Goal: Task Accomplishment & Management: Use online tool/utility

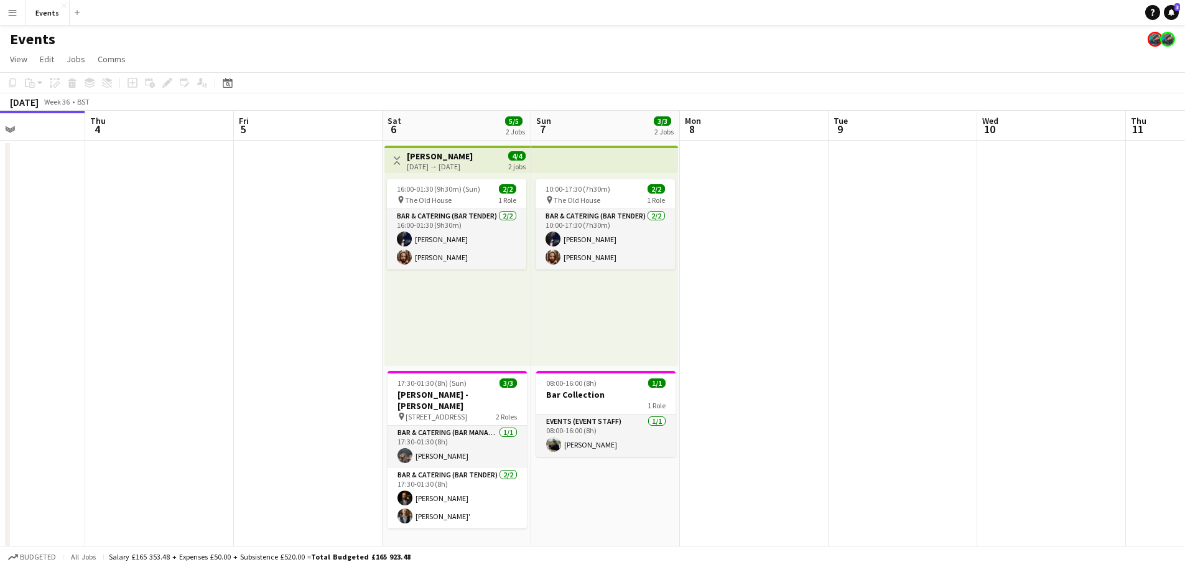
drag, startPoint x: 995, startPoint y: 360, endPoint x: 336, endPoint y: 360, distance: 659.0
click at [336, 360] on app-calendar-viewport "Sun 31 1/1 1 Job Mon 1 Tue 2 Wed 3 Thu 4 Fri 5 Sat 6 5/5 2 Jobs Sun 7 3/3 2 Job…" at bounding box center [592, 361] width 1185 height 501
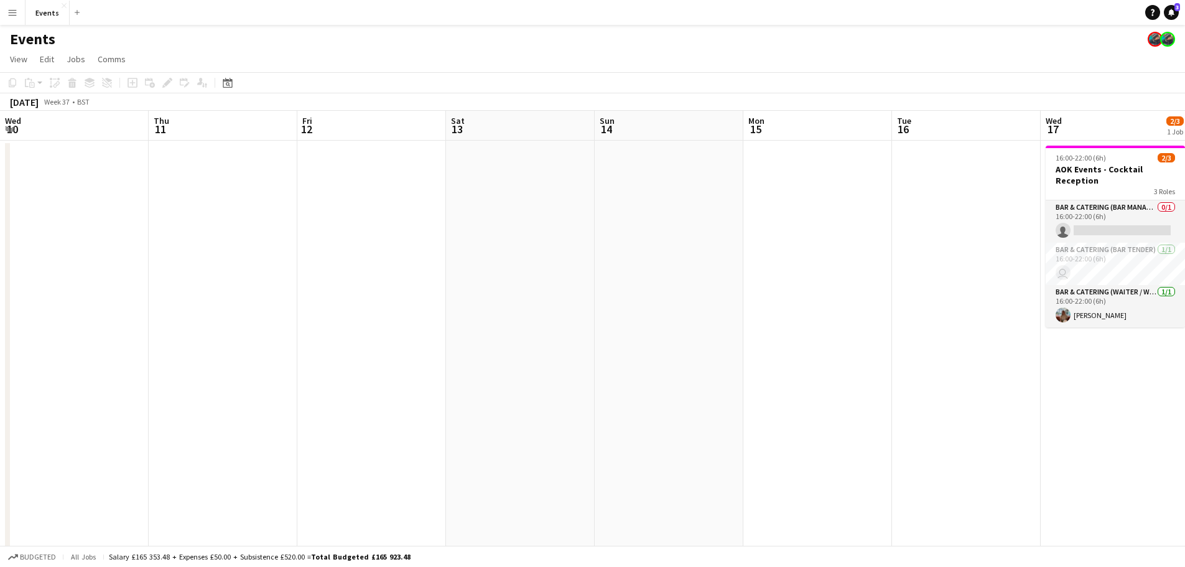
drag, startPoint x: 830, startPoint y: 328, endPoint x: 487, endPoint y: 357, distance: 344.1
click at [293, 358] on app-calendar-viewport "Sat 6 5/5 2 Jobs Sun 7 3/3 2 Jobs Mon 8 Tue 9 Wed 10 Thu 11 Fri 12 Sat 13 Sun 1…" at bounding box center [592, 361] width 1185 height 501
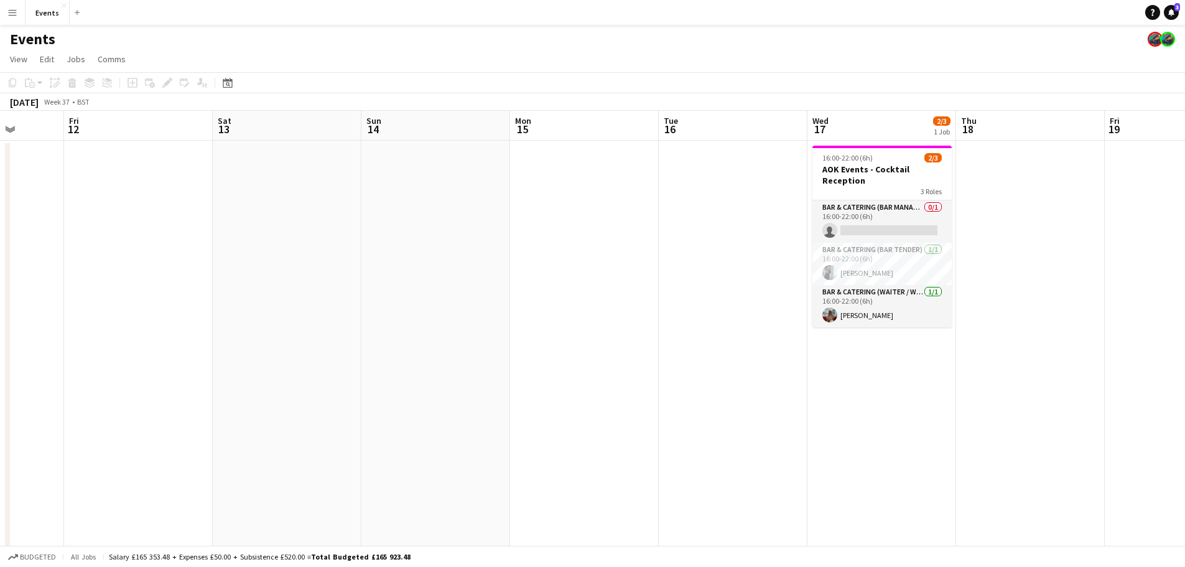
scroll to position [0, 526]
drag, startPoint x: 905, startPoint y: 352, endPoint x: 385, endPoint y: 387, distance: 521.4
click at [385, 387] on app-calendar-viewport "Mon 8 Tue 9 Wed 10 Thu 11 Fri 12 Sat 13 Sun 14 Mon 15 Tue 16 Wed 17 2/3 1 Job T…" at bounding box center [592, 361] width 1185 height 501
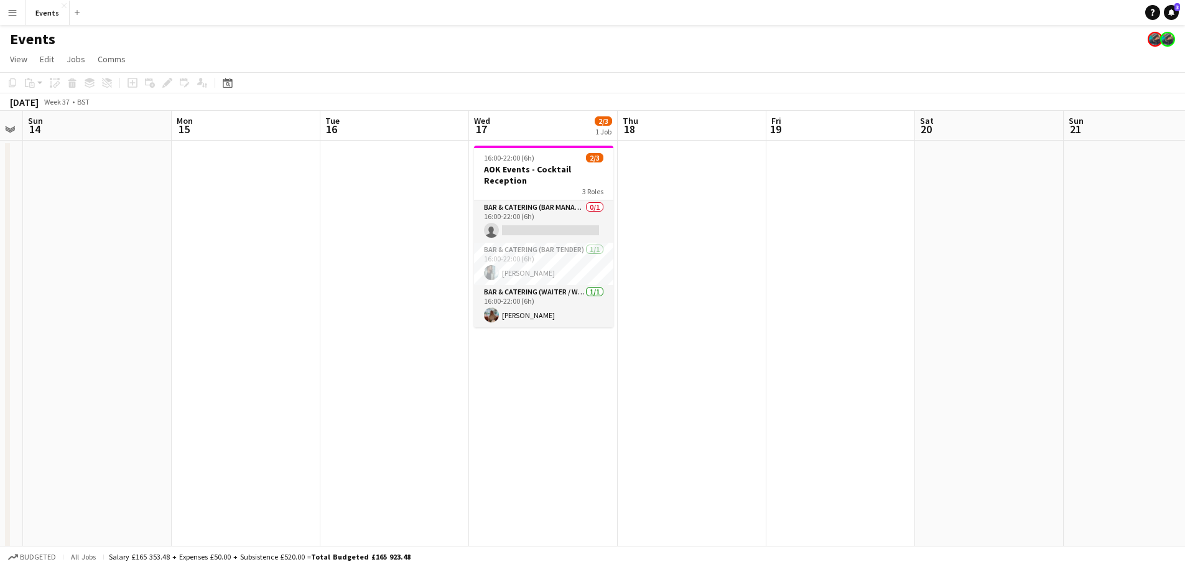
scroll to position [0, 352]
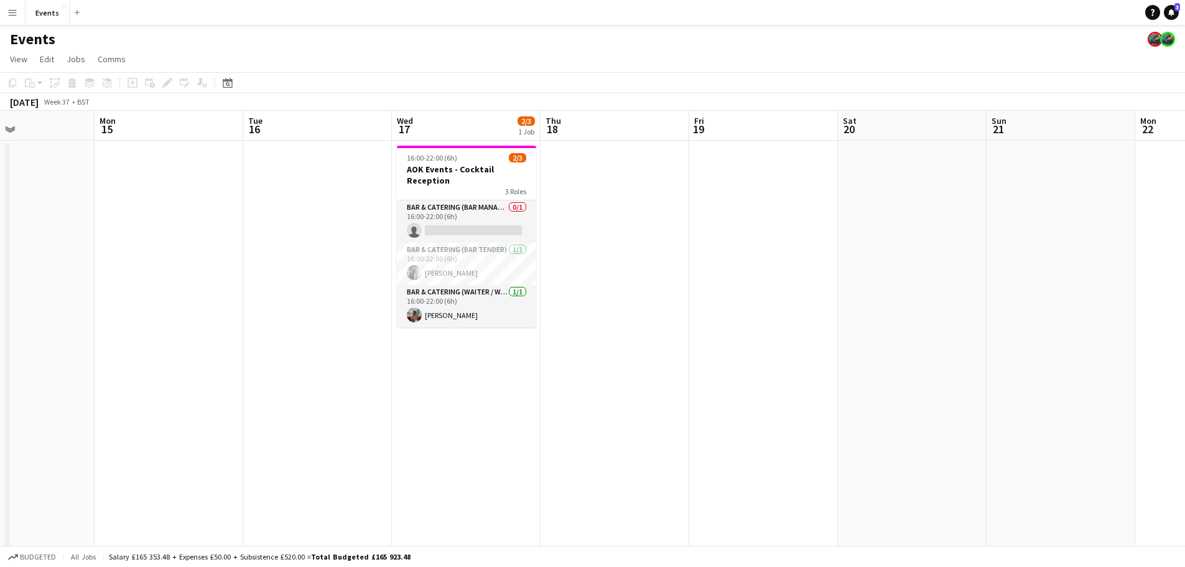
drag, startPoint x: 830, startPoint y: 317, endPoint x: 856, endPoint y: 354, distance: 45.6
click at [856, 354] on app-calendar-viewport "Fri 12 Sat 13 Sun 14 Mon 15 Tue 16 Wed 17 2/3 1 Job Thu 18 Fri 19 Sat 20 Sun 21…" at bounding box center [592, 361] width 1185 height 501
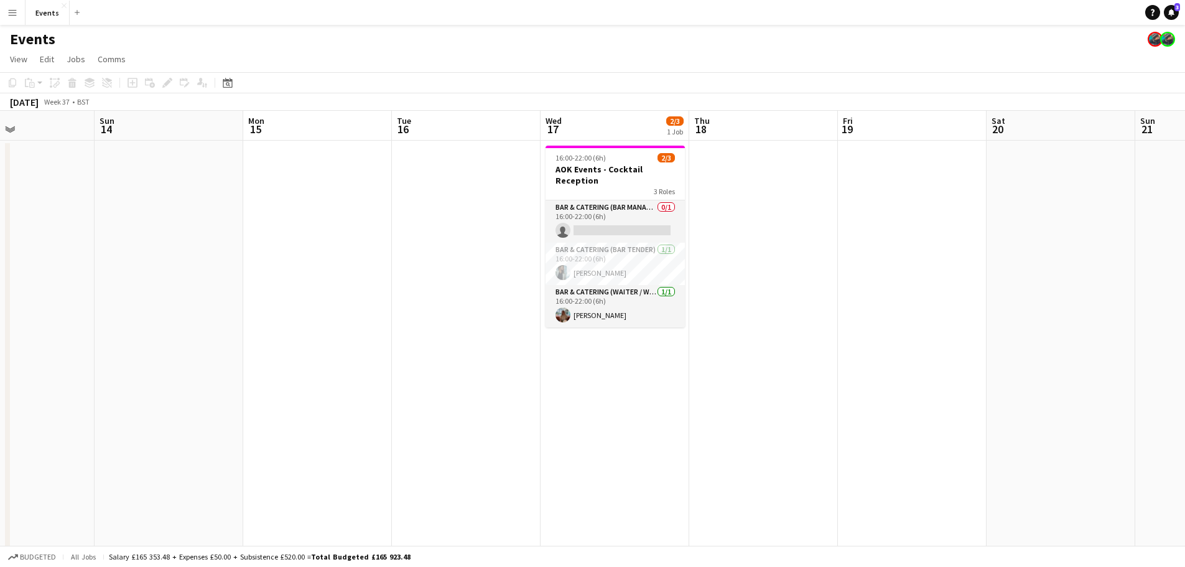
click at [681, 75] on app-toolbar "Copy Paste Paste Ctrl+V Paste with crew Ctrl+Shift+V Paste linked Job [GEOGRAPH…" at bounding box center [592, 82] width 1185 height 21
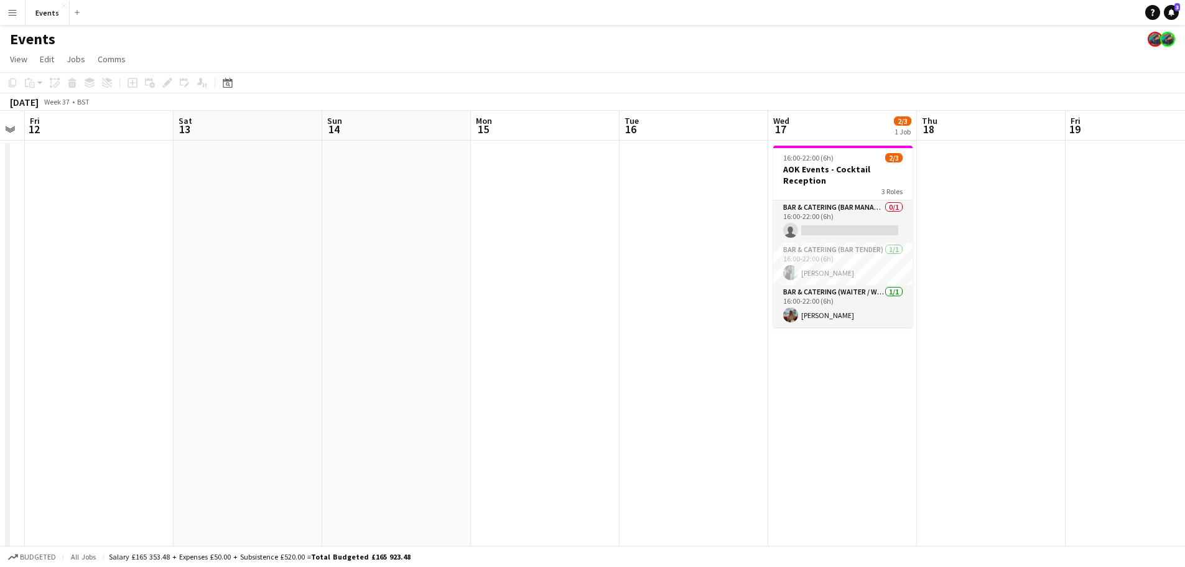
scroll to position [0, 263]
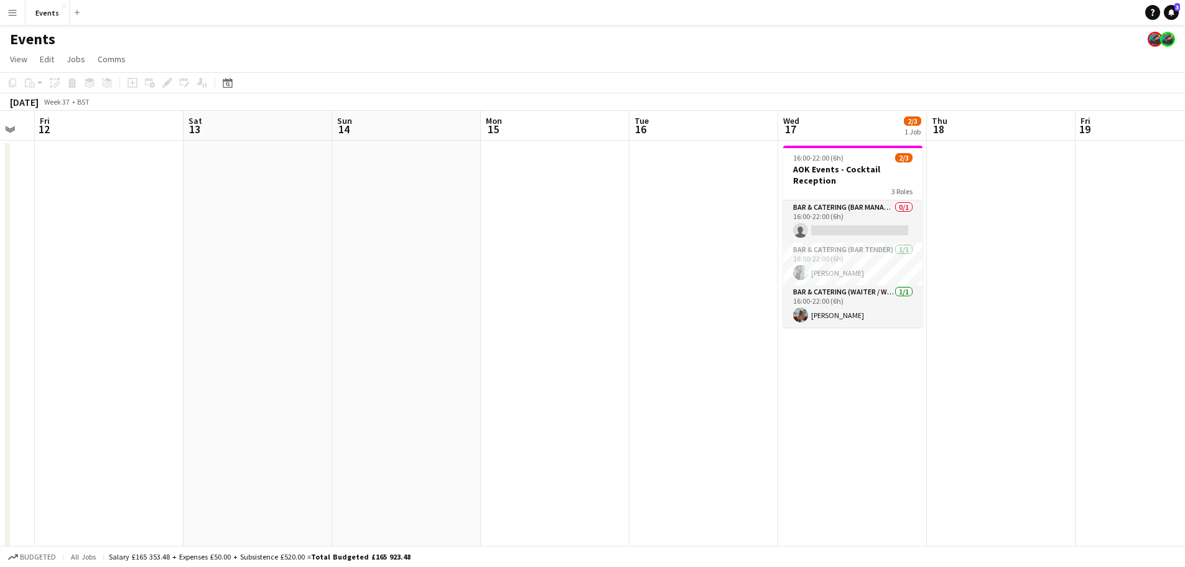
drag, startPoint x: 647, startPoint y: 372, endPoint x: 885, endPoint y: 402, distance: 239.6
click at [885, 402] on app-calendar-viewport "Wed 10 Thu 11 Fri 12 Sat 13 Sun 14 Mon 15 Tue 16 Wed 17 2/3 1 Job Thu 18 Fri 19…" at bounding box center [592, 361] width 1185 height 501
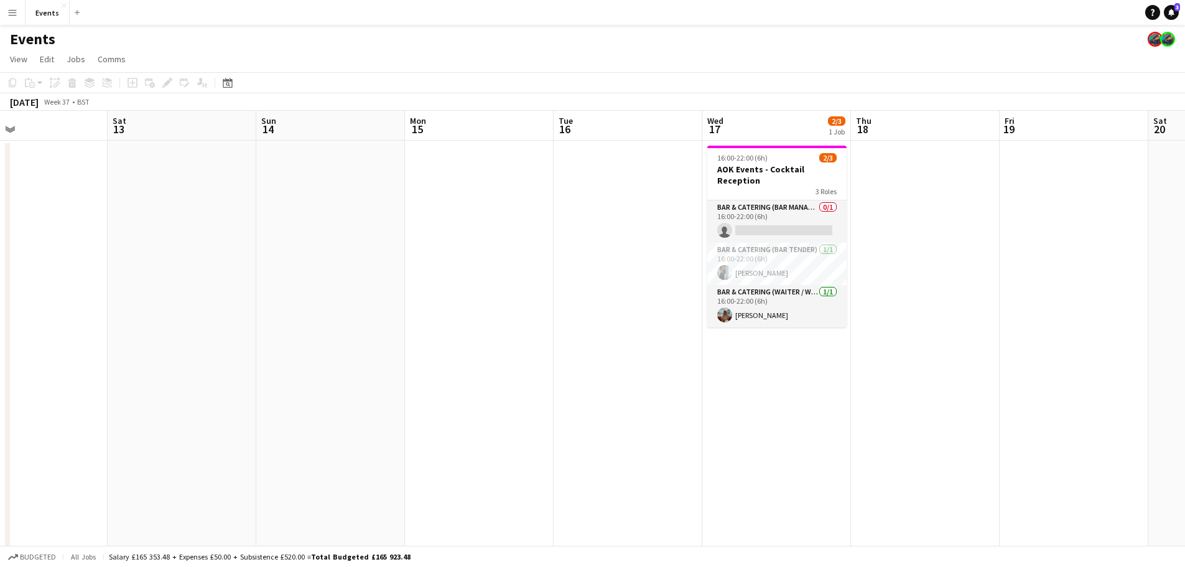
drag, startPoint x: 641, startPoint y: 207, endPoint x: 1115, endPoint y: 267, distance: 477.3
click at [1115, 267] on app-calendar-viewport "Wed 10 Thu 11 Fri 12 Sat 13 Sun 14 Mon 15 Tue 16 Wed 17 2/3 1 Job Thu 18 Fri 19…" at bounding box center [592, 361] width 1185 height 501
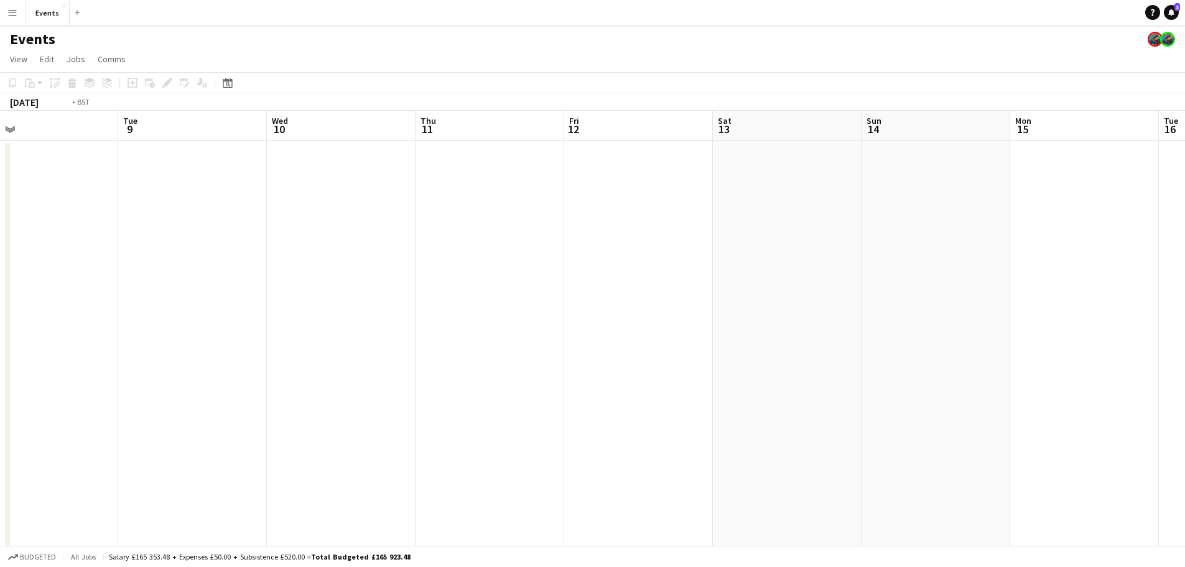
drag, startPoint x: 603, startPoint y: 271, endPoint x: 976, endPoint y: 311, distance: 375.5
click at [971, 311] on app-calendar-viewport "Sat 6 5/5 2 Jobs Sun 7 3/3 2 Jobs Mon 8 Tue 9 Wed 10 Thu 11 Fri 12 Sat 13 Sun 1…" at bounding box center [592, 361] width 1185 height 501
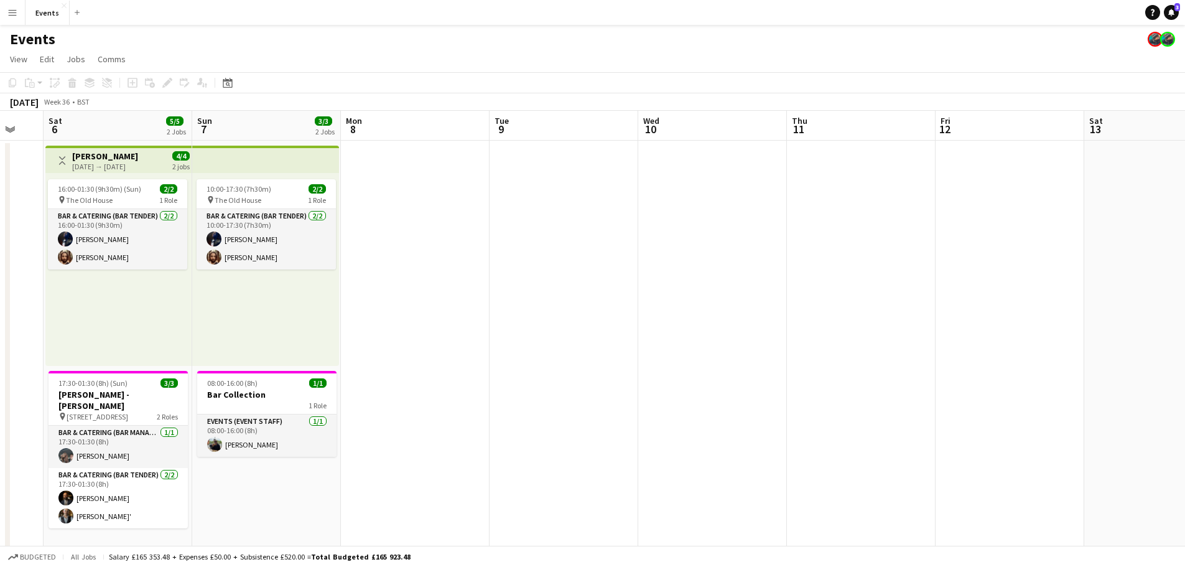
drag, startPoint x: 362, startPoint y: 249, endPoint x: 791, endPoint y: 293, distance: 431.7
click at [790, 293] on app-calendar-viewport "Thu 4 Fri 5 Sat 6 5/5 2 Jobs Sun 7 3/3 2 Jobs Mon 8 Tue 9 Wed 10 Thu 11 Fri 12 …" at bounding box center [592, 361] width 1185 height 501
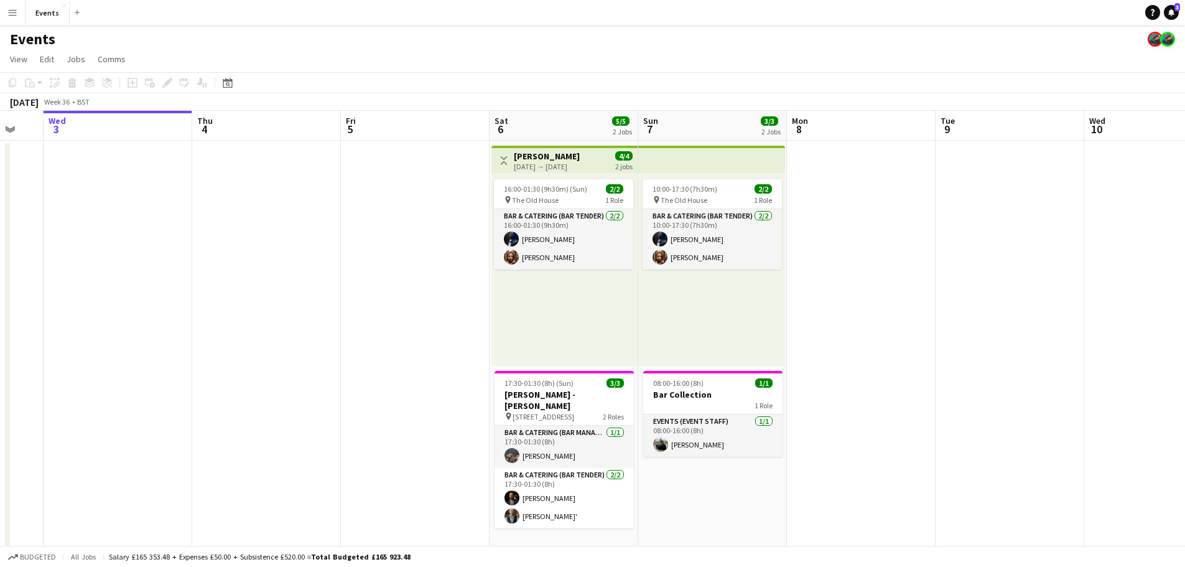
scroll to position [0, 330]
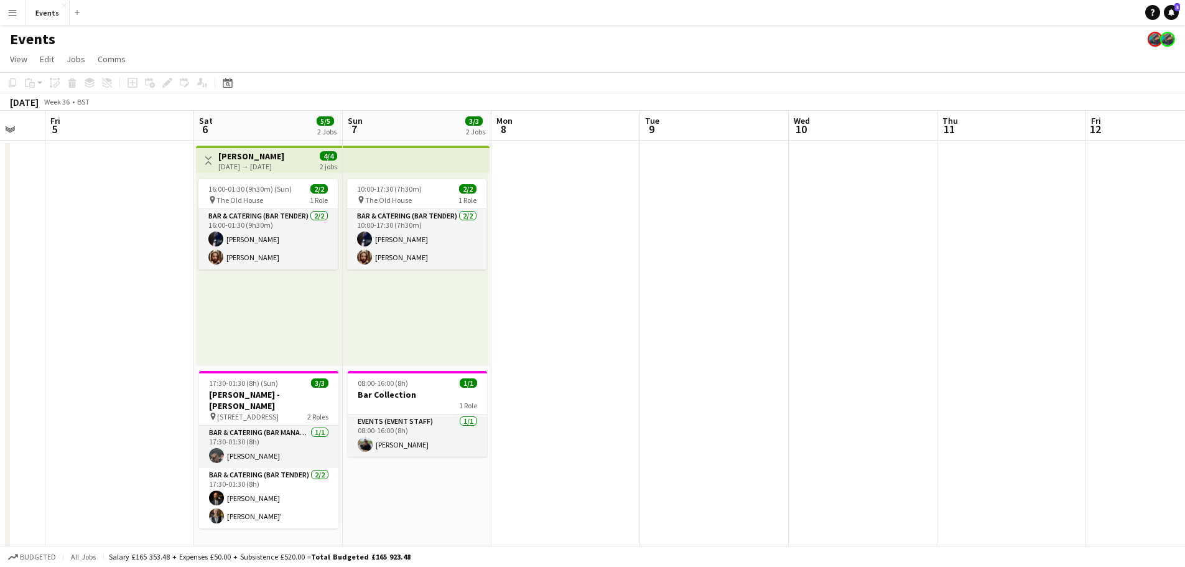
drag, startPoint x: 1059, startPoint y: 333, endPoint x: 742, endPoint y: 340, distance: 316.8
click at [742, 340] on app-calendar-viewport "Mon 1 Tue 2 Wed 3 Thu 4 Fri 5 Sat 6 5/5 2 Jobs Sun 7 3/3 2 Jobs Mon 8 Tue 9 Wed…" at bounding box center [592, 361] width 1185 height 501
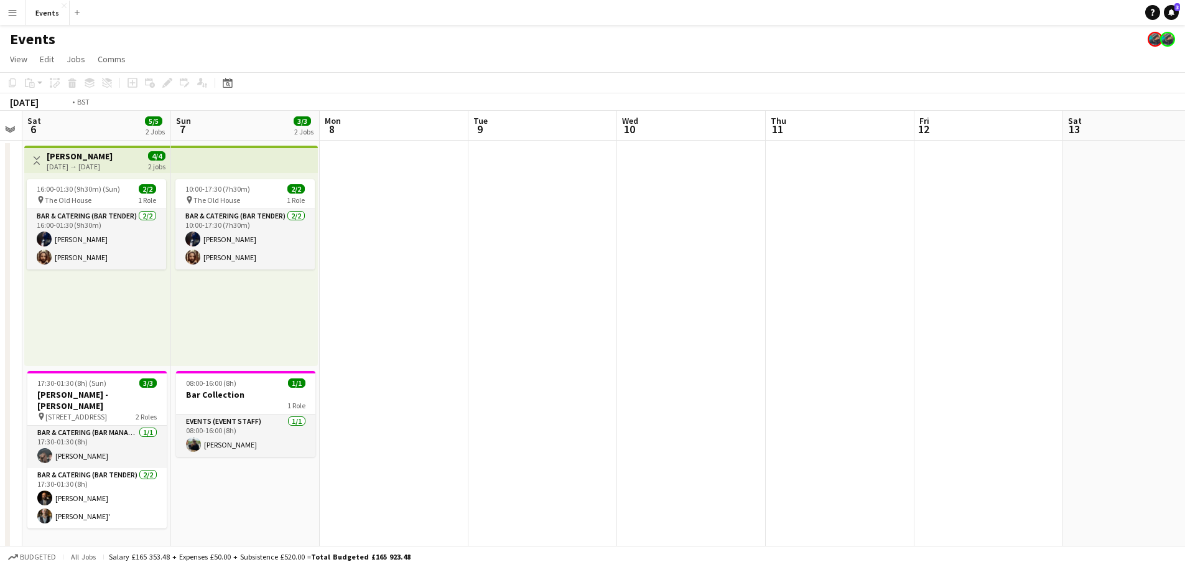
drag, startPoint x: 978, startPoint y: 343, endPoint x: 457, endPoint y: 350, distance: 520.9
click at [457, 350] on app-calendar-viewport "Wed 3 Thu 4 Fri 5 Sat 6 5/5 2 Jobs Sun 7 3/3 2 Jobs Mon 8 Tue 9 Wed 10 Thu 11 F…" at bounding box center [592, 361] width 1185 height 501
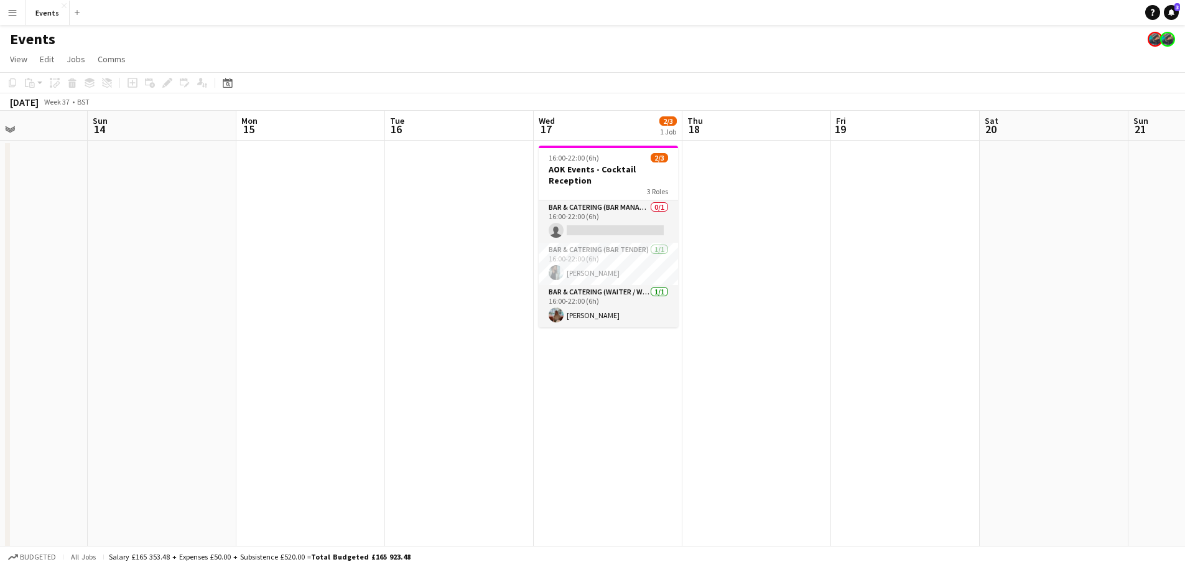
drag, startPoint x: 792, startPoint y: 357, endPoint x: 245, endPoint y: 385, distance: 547.1
click at [245, 385] on app-calendar-viewport "Wed 10 Thu 11 Fri 12 Sat 13 Sun 14 Mon 15 Tue 16 Wed 17 2/3 1 Job Thu 18 Fri 19…" at bounding box center [592, 361] width 1185 height 501
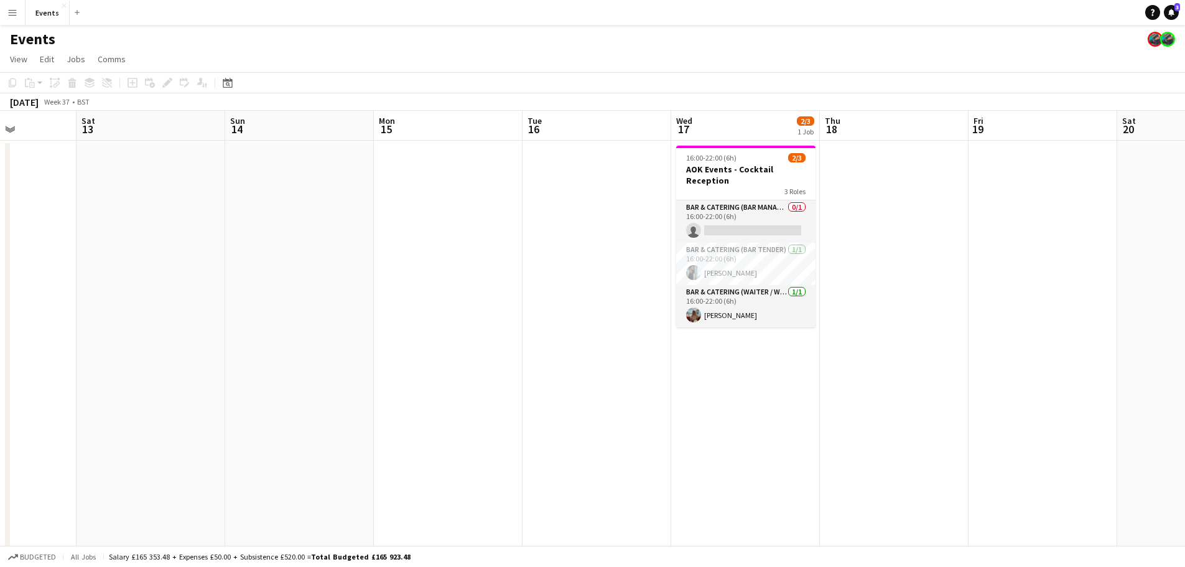
scroll to position [0, 357]
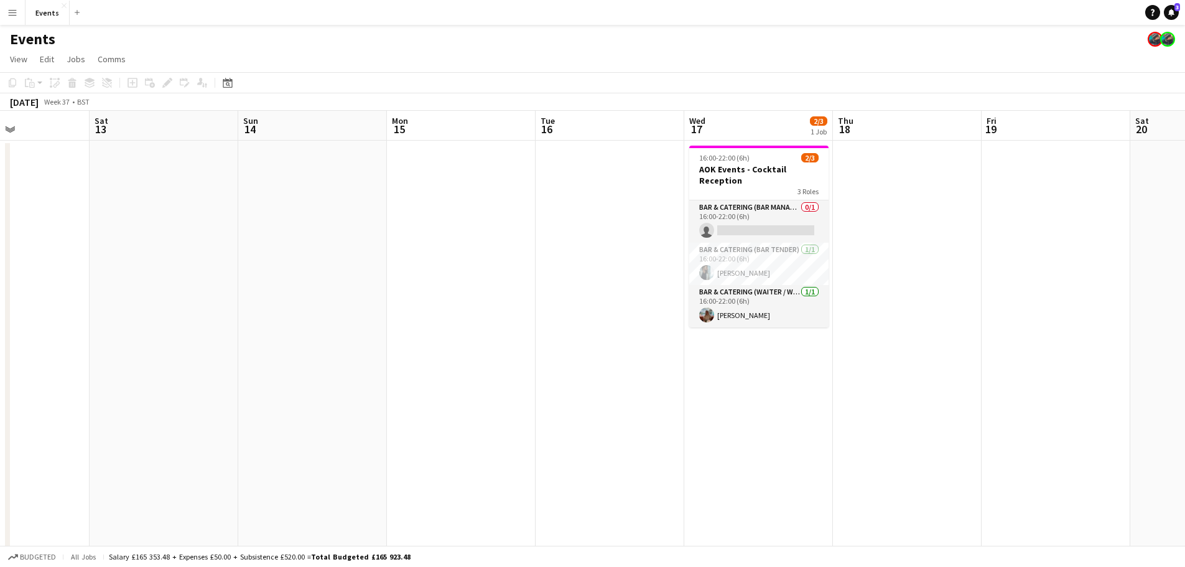
drag, startPoint x: 859, startPoint y: 411, endPoint x: 878, endPoint y: 497, distance: 88.6
click at [878, 497] on app-calendar-viewport "Wed 10 Thu 11 Fri 12 Sat 13 Sun 14 Mon 15 Tue 16 Wed 17 2/3 1 Job Thu 18 Fri 19…" at bounding box center [592, 361] width 1185 height 501
click at [815, 82] on app-toolbar "Copy Paste Paste Ctrl+V Paste with crew Ctrl+Shift+V Paste linked Job [GEOGRAPH…" at bounding box center [592, 82] width 1185 height 21
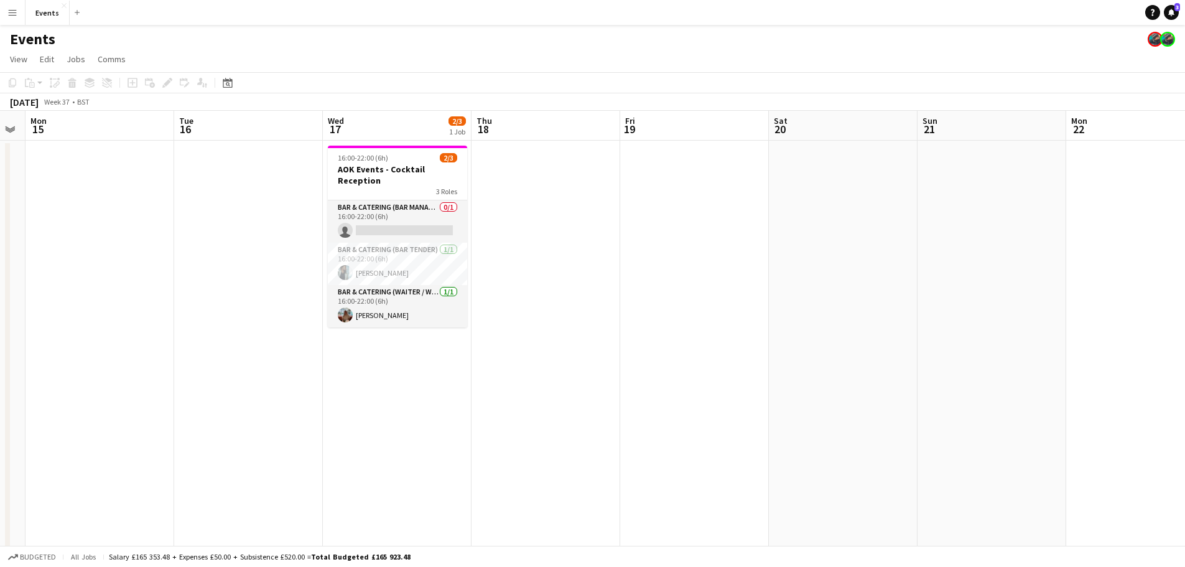
scroll to position [0, 297]
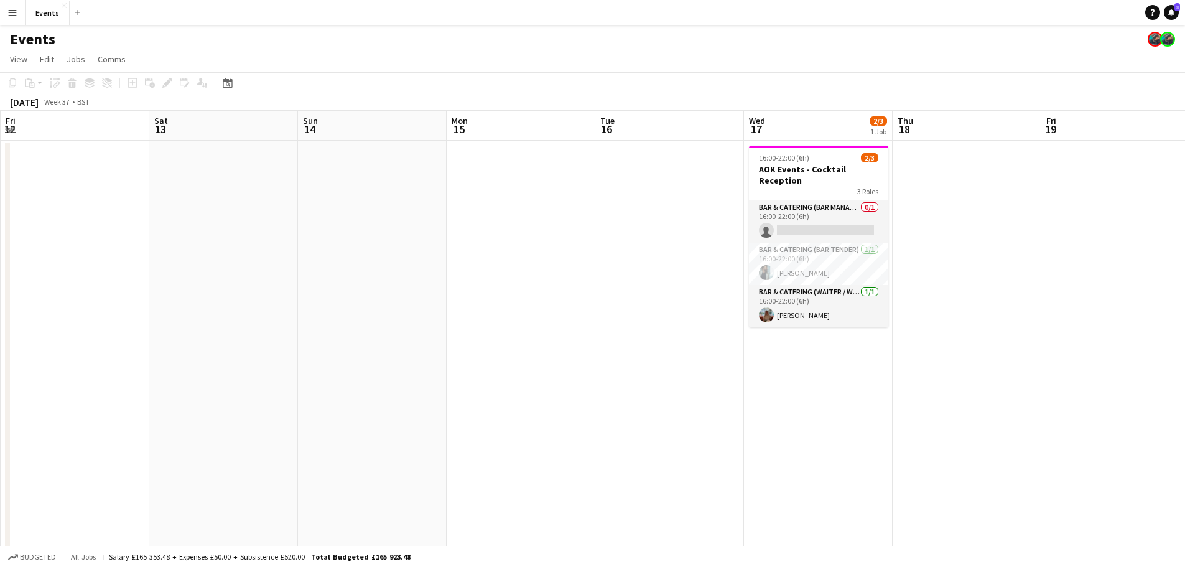
drag, startPoint x: 899, startPoint y: 412, endPoint x: 959, endPoint y: 374, distance: 70.8
click at [959, 374] on app-calendar-viewport "Wed 10 Thu 11 Fri 12 Sat 13 Sun 14 Mon 15 Tue 16 Wed 17 2/3 1 Job Thu 18 Fri 19…" at bounding box center [592, 361] width 1185 height 501
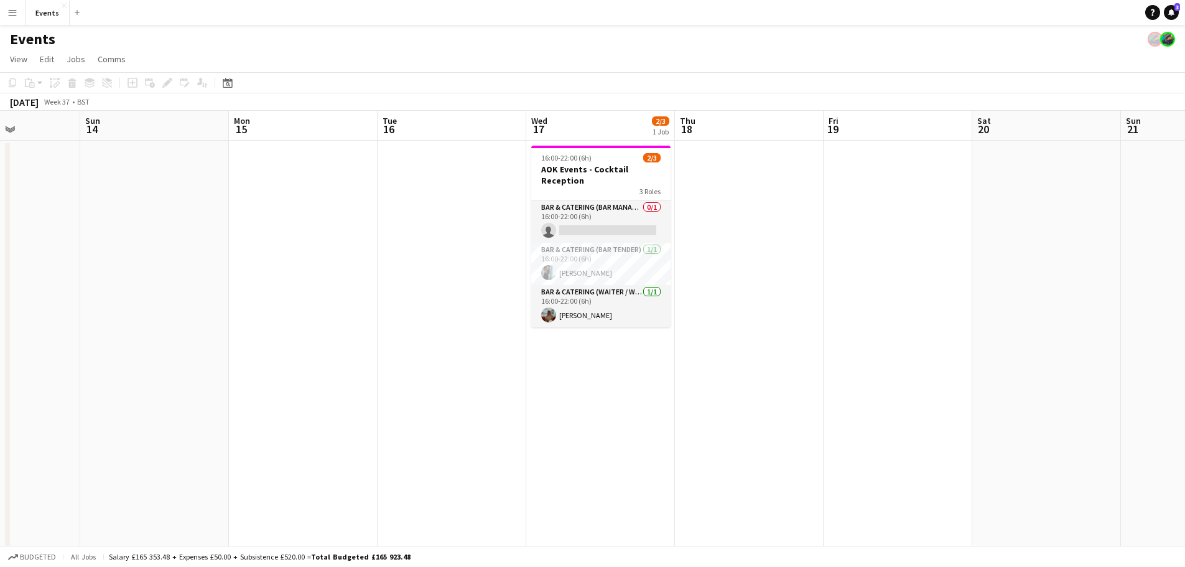
scroll to position [0, 515]
drag, startPoint x: 849, startPoint y: 382, endPoint x: 728, endPoint y: 383, distance: 121.3
click at [728, 383] on app-calendar-viewport "Wed 10 Thu 11 Fri 12 Sat 13 Sun 14 Mon 15 Tue 16 Wed 17 2/3 1 Job Thu 18 Fri 19…" at bounding box center [592, 361] width 1185 height 501
click at [627, 264] on app-card-role "Bar & Catering (Bar Tender) [DATE] 16:00-22:00 (6h) [PERSON_NAME]" at bounding box center [600, 264] width 139 height 42
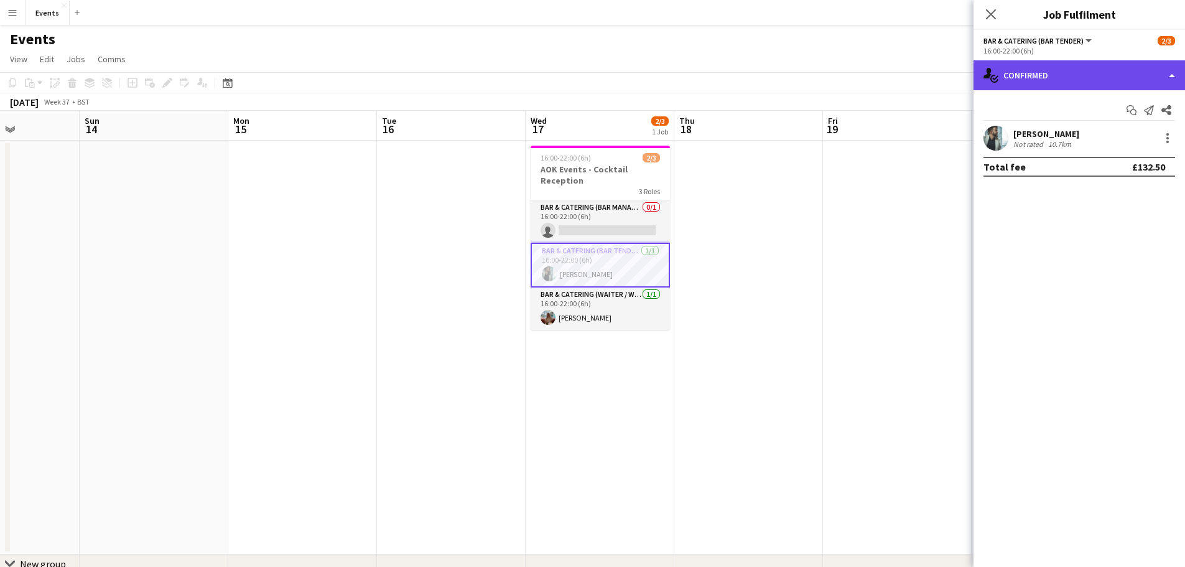
click at [1132, 81] on div "single-neutral-actions-check-2 Confirmed" at bounding box center [1080, 75] width 212 height 30
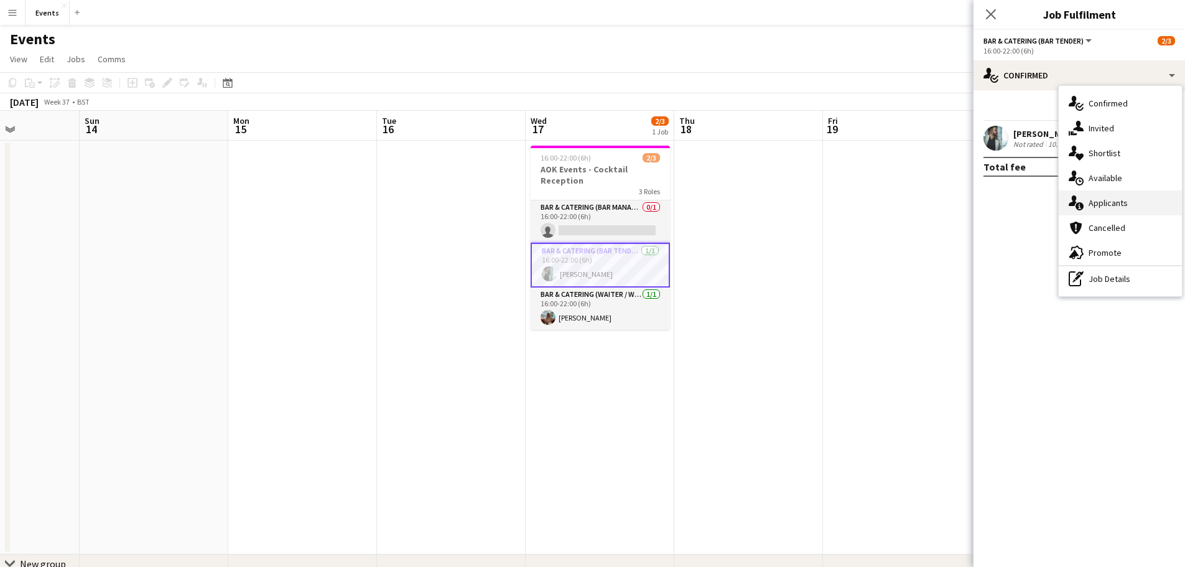
click at [1096, 199] on span "Applicants" at bounding box center [1108, 202] width 39 height 11
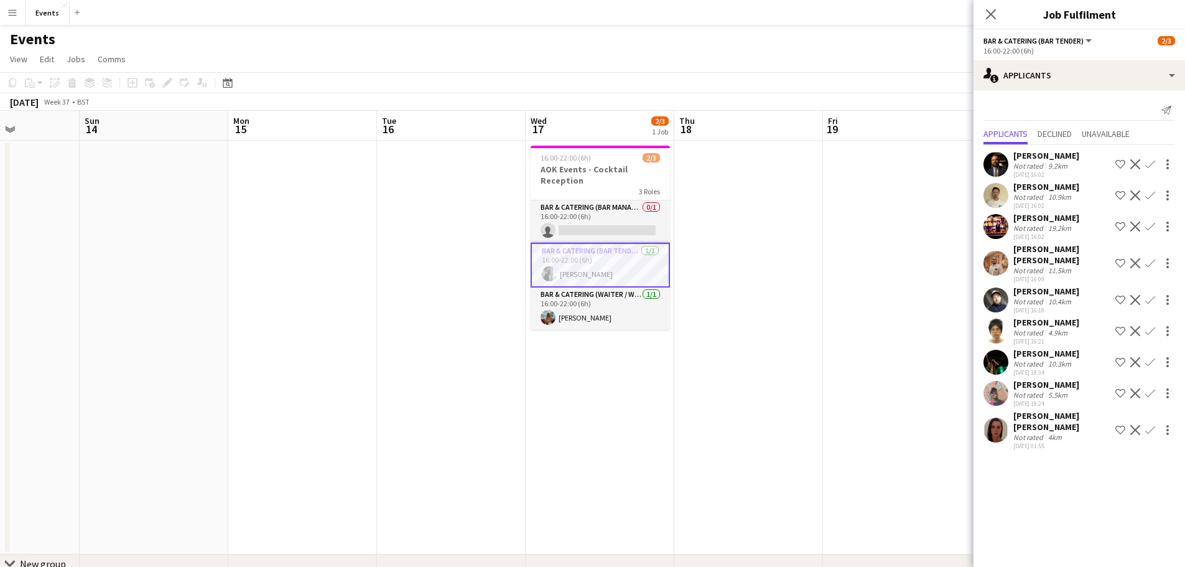
click at [1060, 464] on mat-expansion-panel "users2 Applicants Send notification Applicants Declined Unavailable [PERSON_NAM…" at bounding box center [1080, 328] width 212 height 477
click at [900, 299] on app-date-cell at bounding box center [897, 348] width 149 height 414
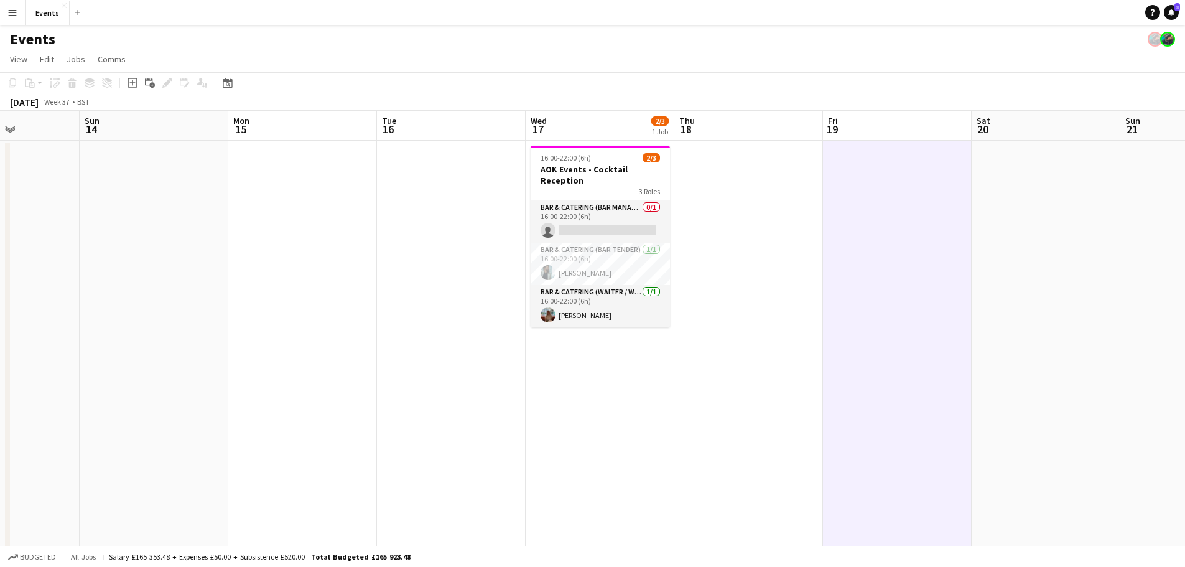
click at [768, 37] on div "Events" at bounding box center [592, 37] width 1185 height 24
